Goal: Feedback & Contribution: Leave review/rating

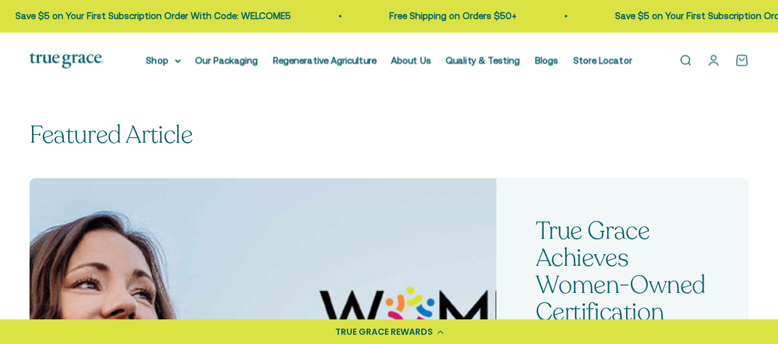
scroll to position [325, 0]
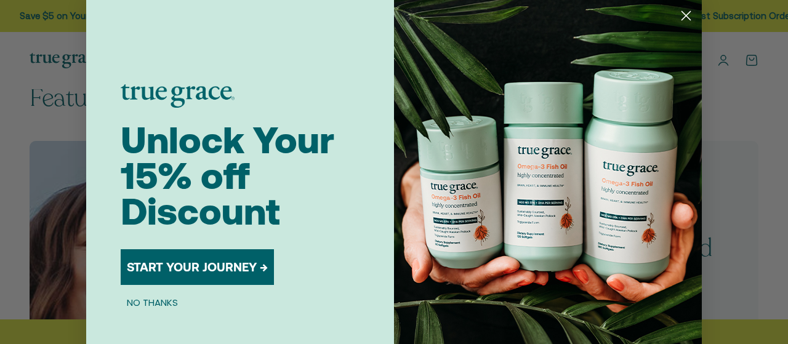
drag, startPoint x: 787, startPoint y: 35, endPoint x: 785, endPoint y: 100, distance: 65.2
click at [680, 17] on circle "Close dialog" at bounding box center [686, 16] width 20 height 20
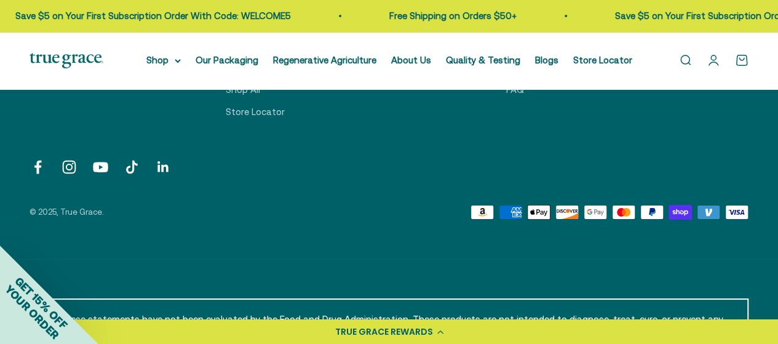
scroll to position [2163, 0]
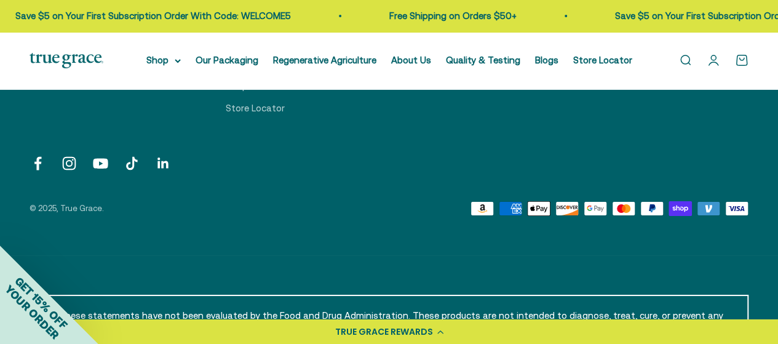
click at [743, 61] on link "Open cart 0" at bounding box center [742, 61] width 14 height 14
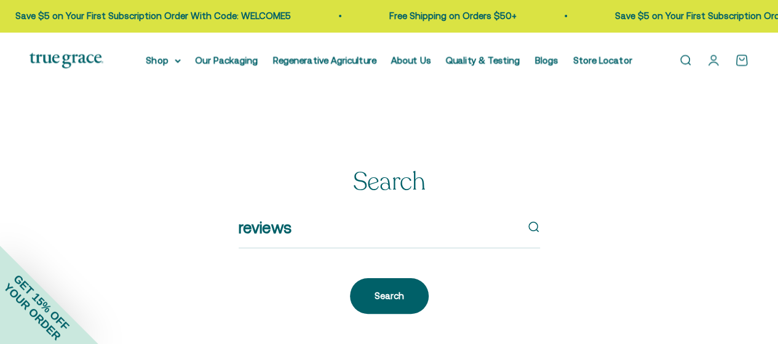
type input "reviews"
click at [535, 226] on icon "submit" at bounding box center [534, 227] width 14 height 14
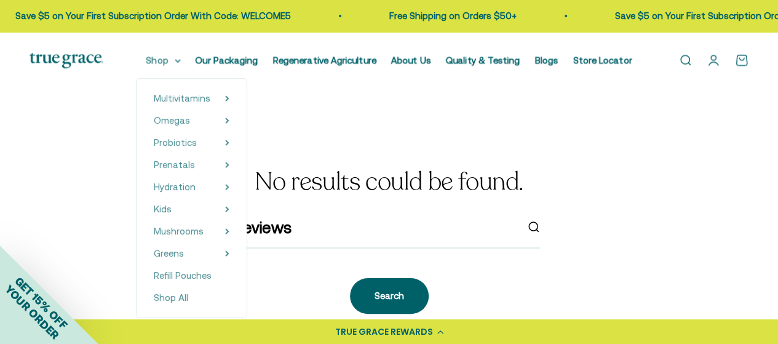
click at [181, 63] on summary "Shop" at bounding box center [163, 60] width 34 height 15
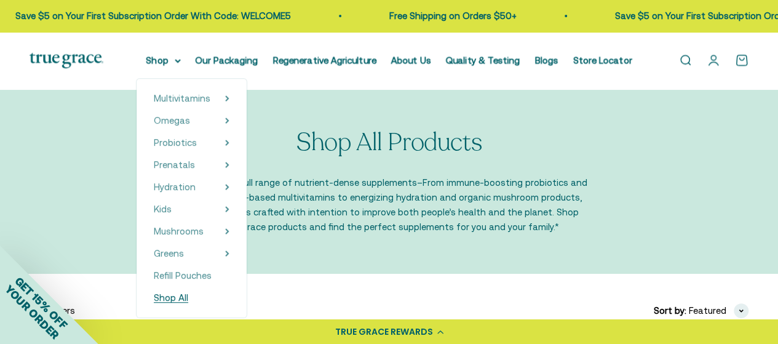
click at [180, 301] on span "Shop All" at bounding box center [171, 297] width 34 height 10
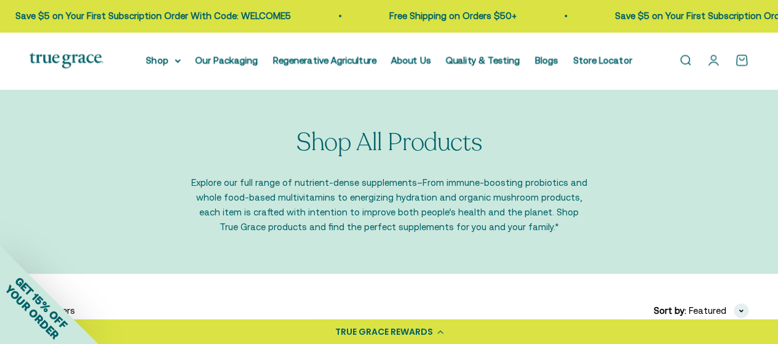
click at [64, 60] on img at bounding box center [67, 60] width 74 height 15
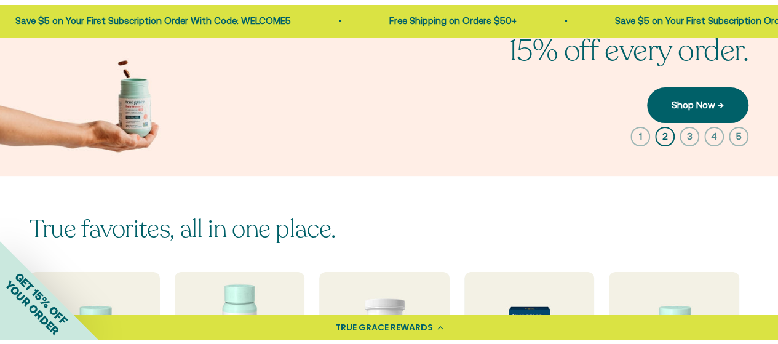
scroll to position [155, 0]
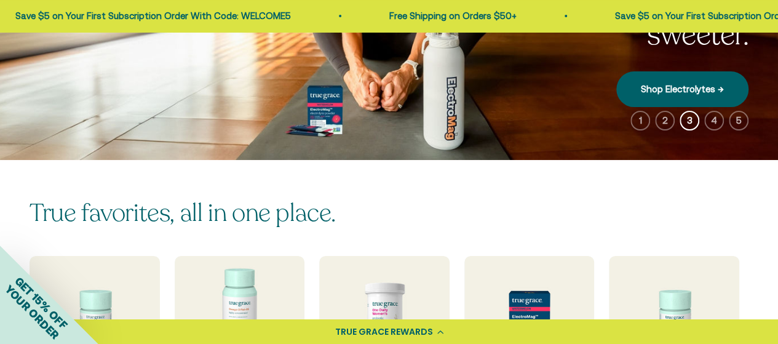
click at [722, 82] on link "Shop Electrolytes →" at bounding box center [682, 89] width 132 height 36
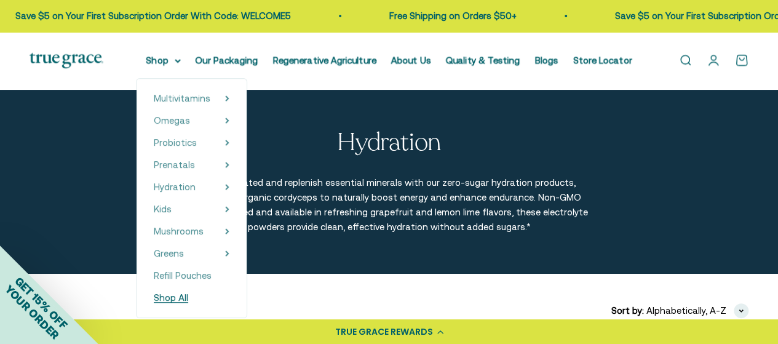
click at [174, 301] on span "Shop All" at bounding box center [171, 297] width 34 height 10
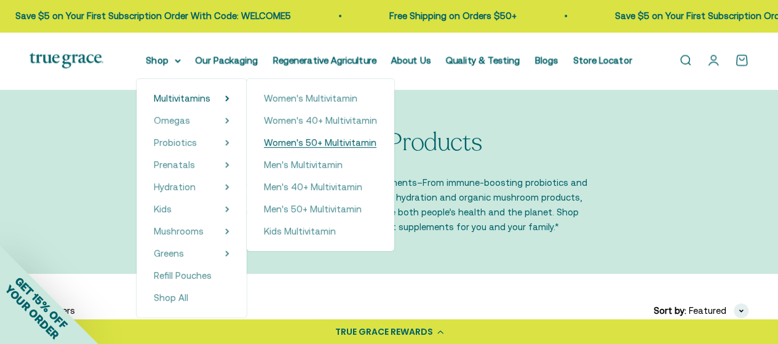
click at [285, 146] on span "Women's 50+ Multivitamin" at bounding box center [320, 142] width 113 height 10
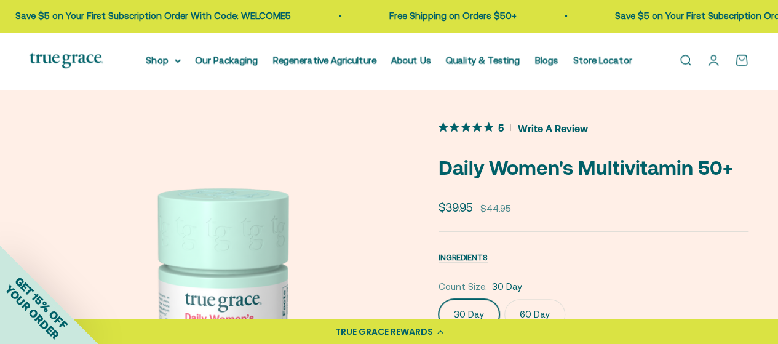
click at [551, 126] on span "Write A Review" at bounding box center [553, 128] width 70 height 18
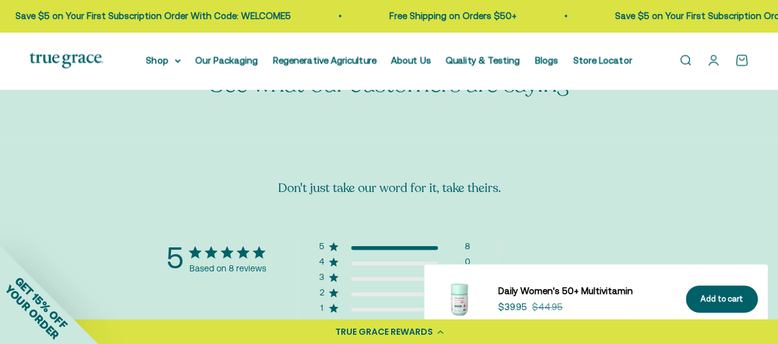
scroll to position [2379, 0]
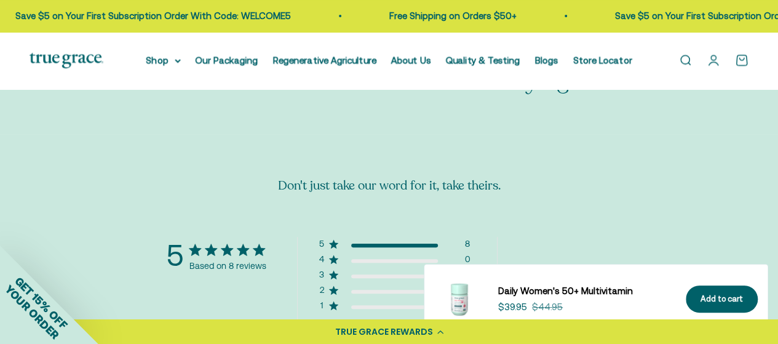
click at [567, 271] on button "Write A Review" at bounding box center [566, 282] width 89 height 23
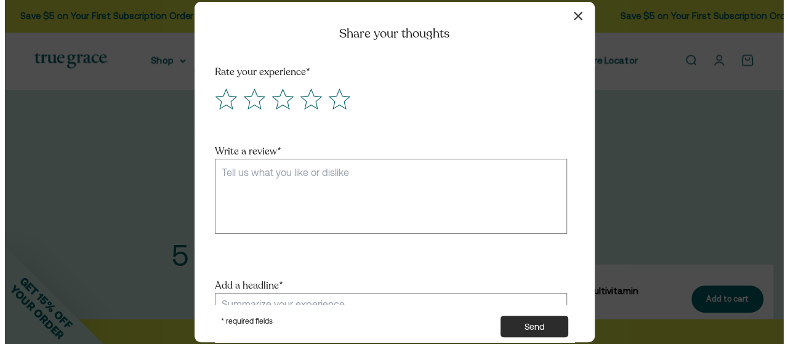
scroll to position [2364, 0]
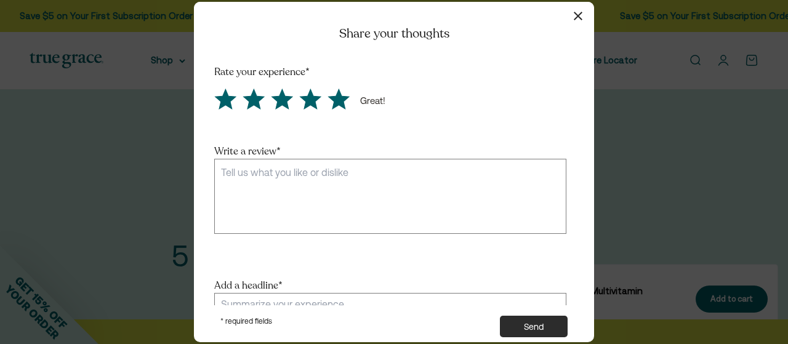
click at [340, 104] on icon "Score 5 Great!" at bounding box center [339, 99] width 20 height 20
click at [324, 87] on input "radio" at bounding box center [324, 87] width 0 height 0
click at [276, 176] on textarea "Write a review *" at bounding box center [390, 196] width 352 height 75
type textarea "My husband and I absolutely feel a difference when we ta"
